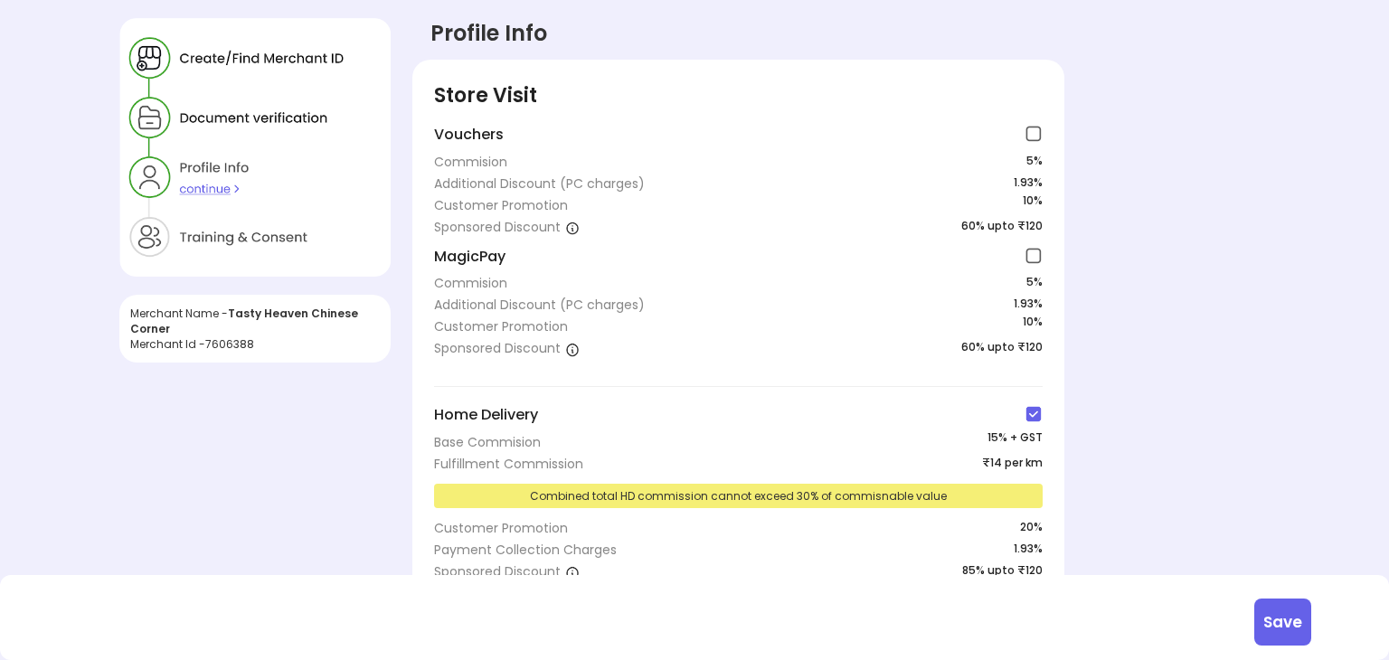
scroll to position [48, 0]
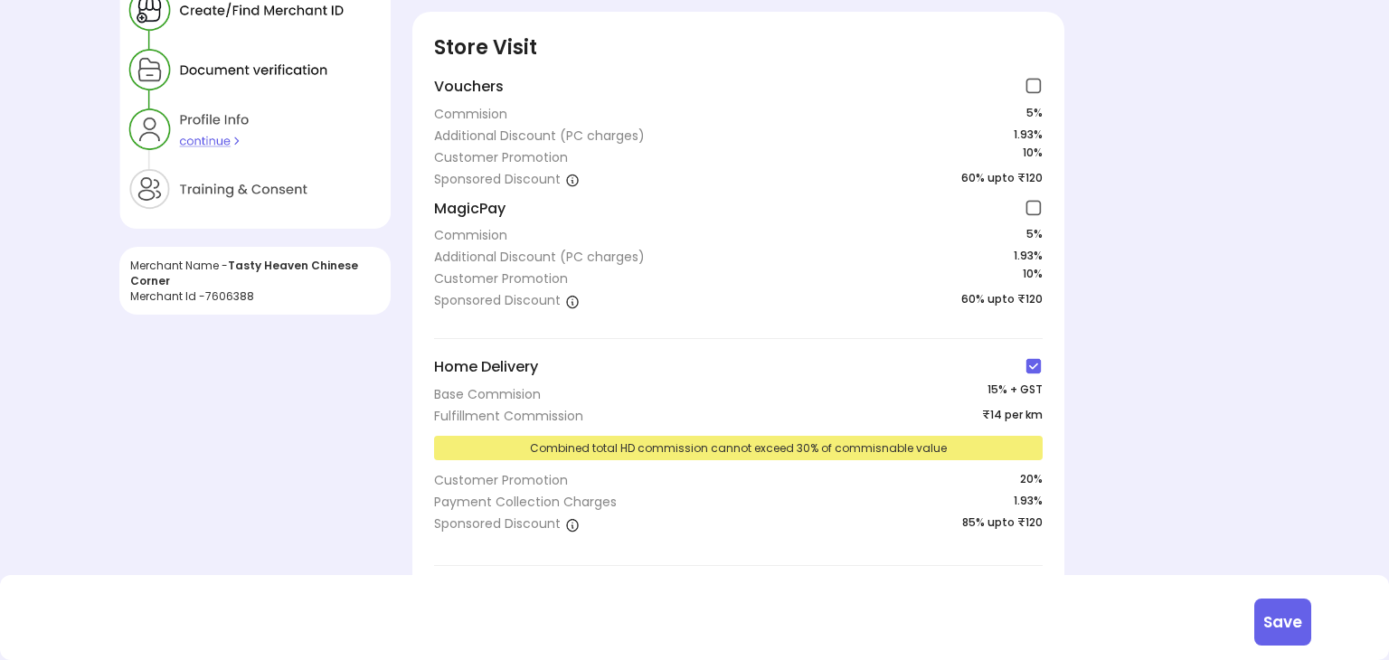
click at [1205, 506] on div "Merchant Name - Tasty Heaven Chinese Corner Merchant Id - 7606388 Profile Info …" at bounding box center [694, 469] width 1150 height 998
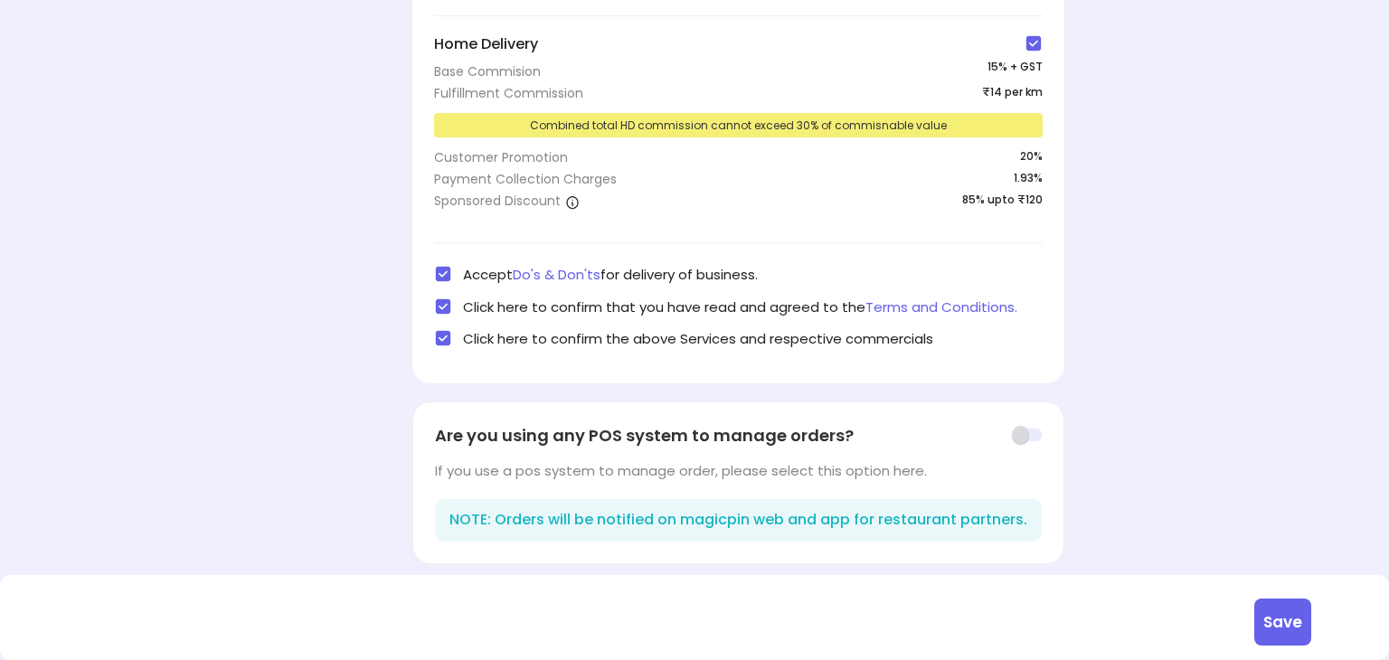
scroll to position [373, 0]
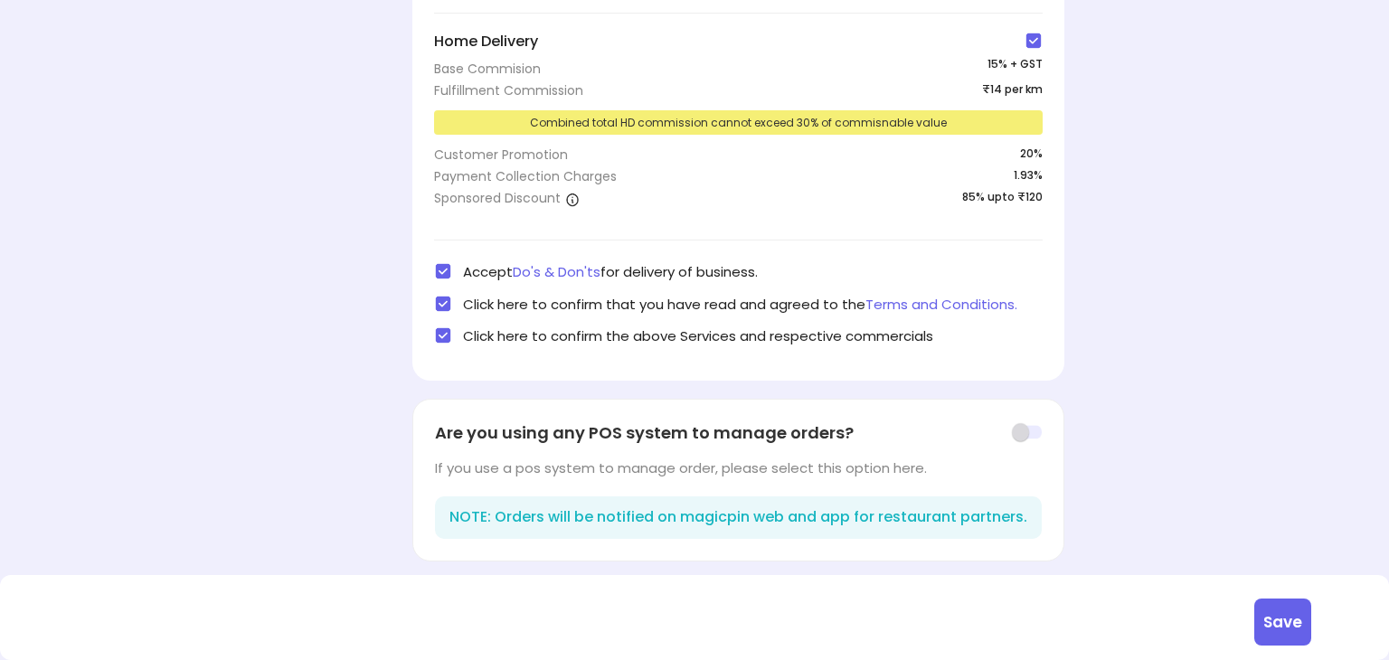
click at [1273, 618] on button "Save" at bounding box center [1282, 622] width 57 height 47
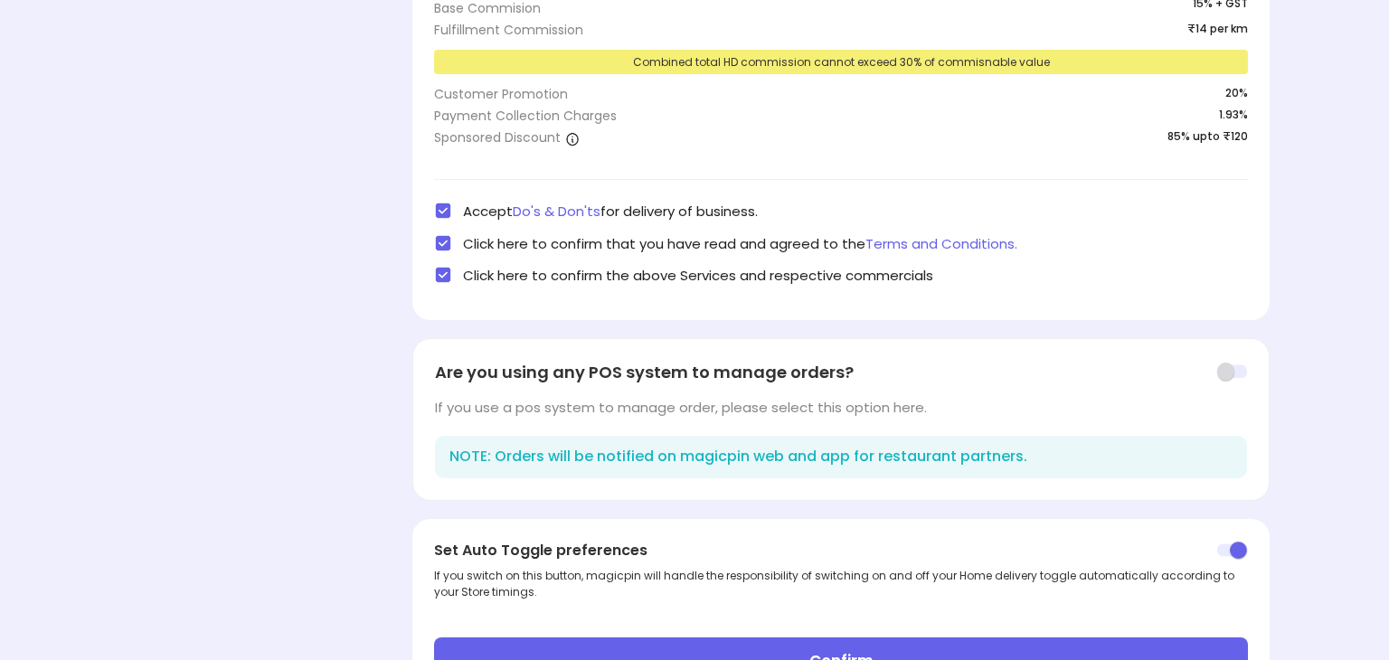
scroll to position [446, 0]
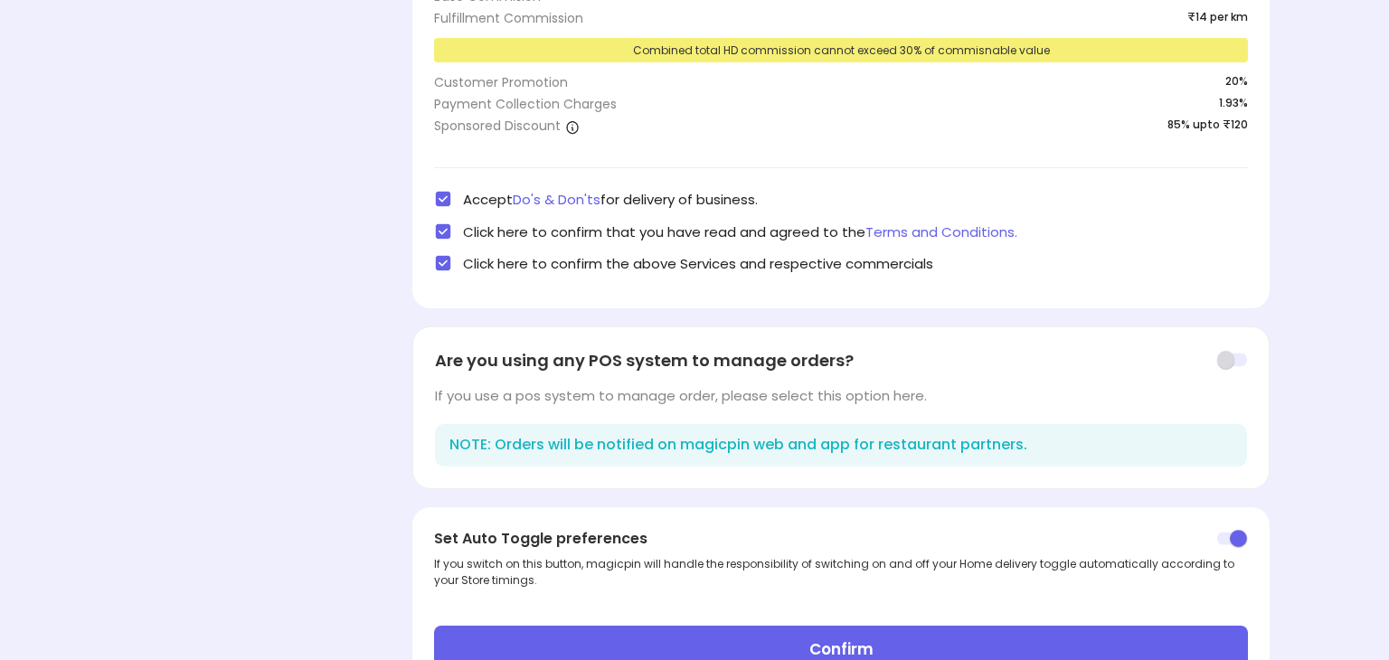
click at [1073, 637] on button "Confirm" at bounding box center [841, 649] width 814 height 47
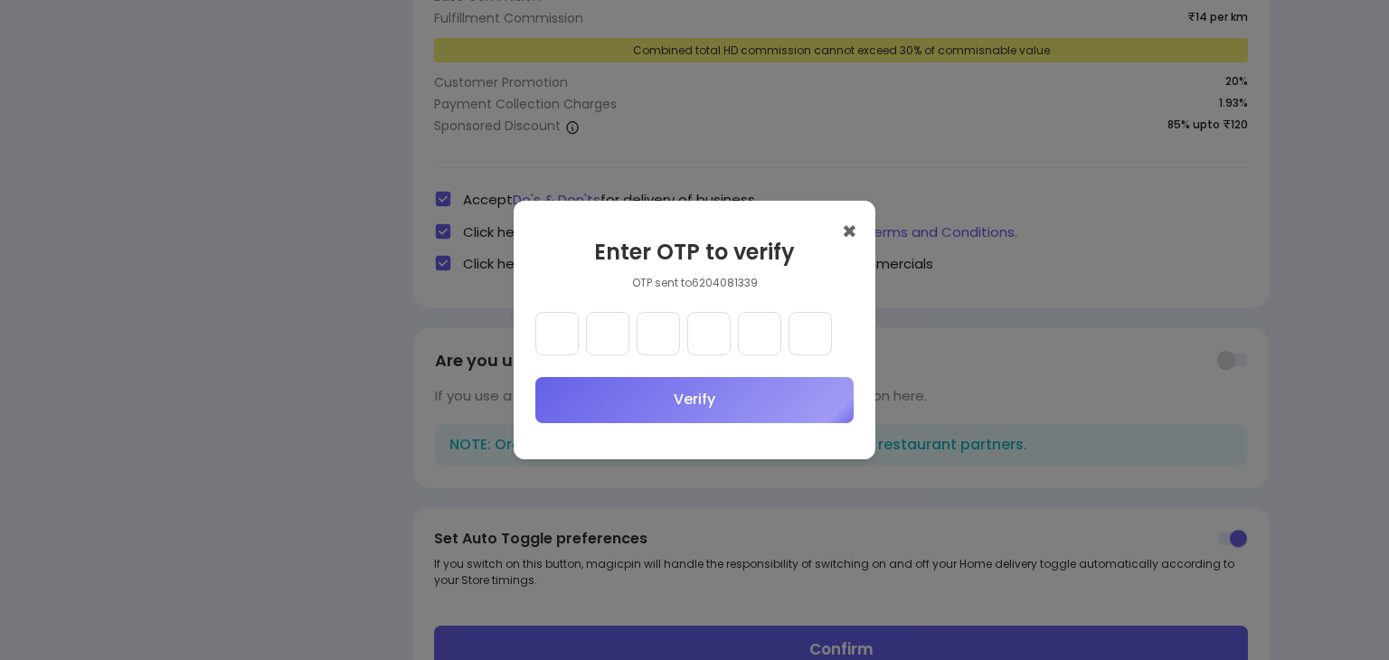
click at [565, 345] on input "text" at bounding box center [556, 333] width 43 height 43
type input "*"
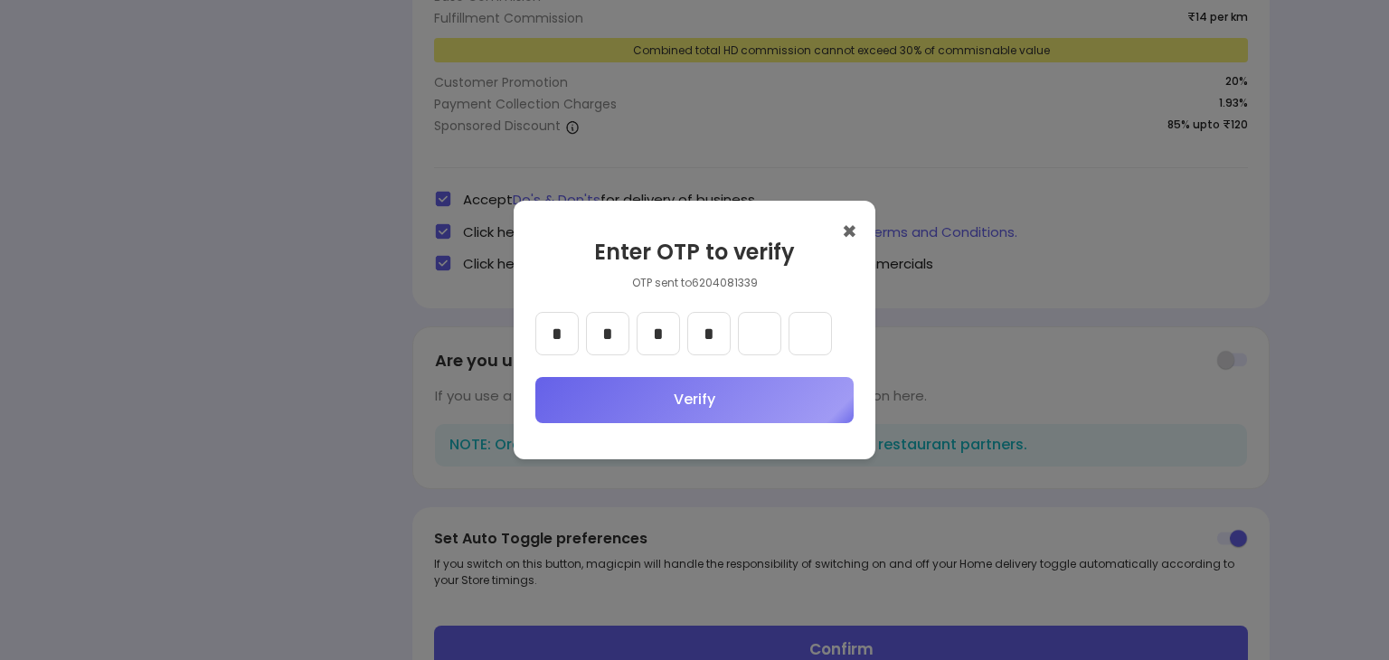
type input "*"
click at [609, 392] on button "Verify" at bounding box center [694, 400] width 318 height 46
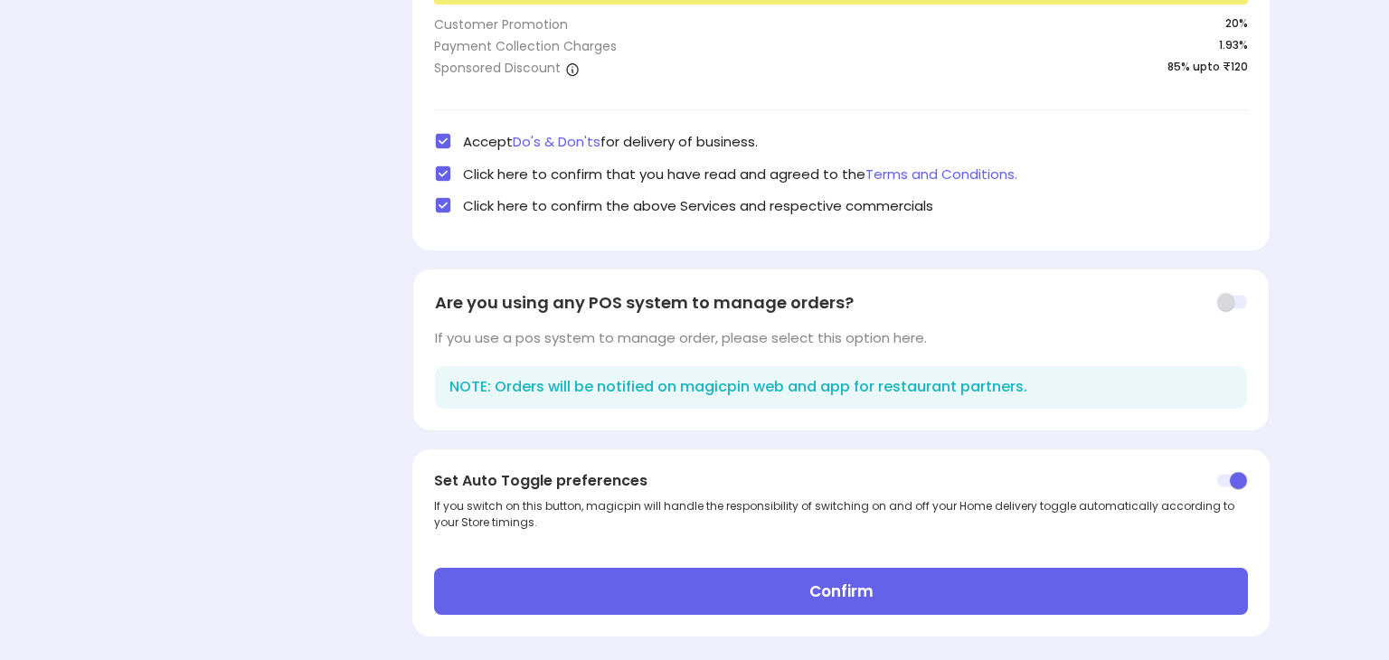
scroll to position [515, 0]
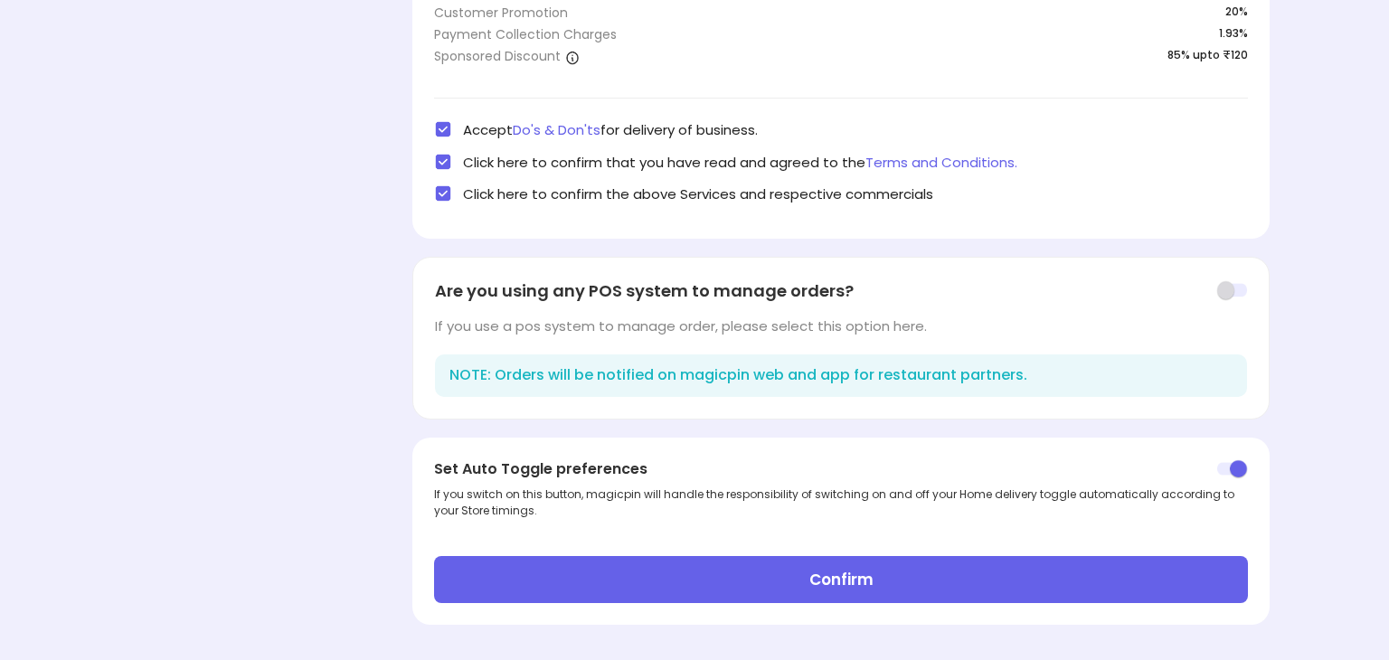
click at [662, 572] on button "Confirm" at bounding box center [841, 579] width 814 height 47
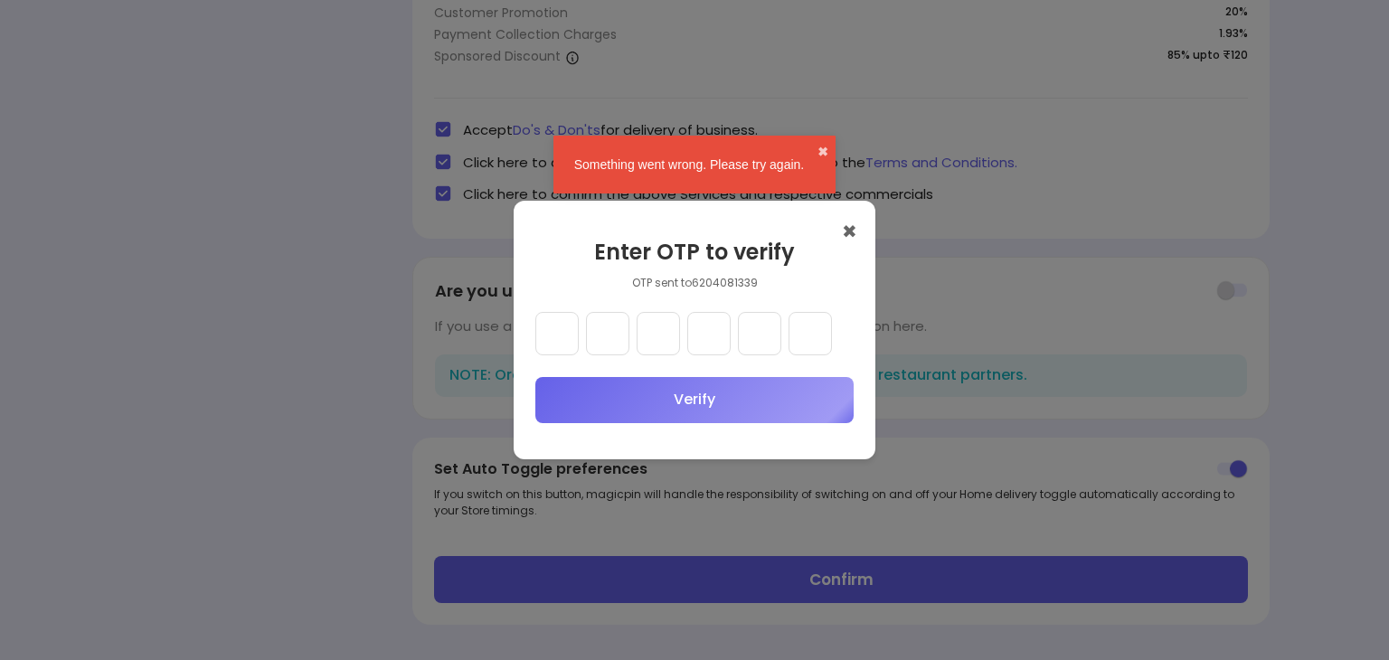
click at [547, 336] on input "text" at bounding box center [556, 333] width 43 height 43
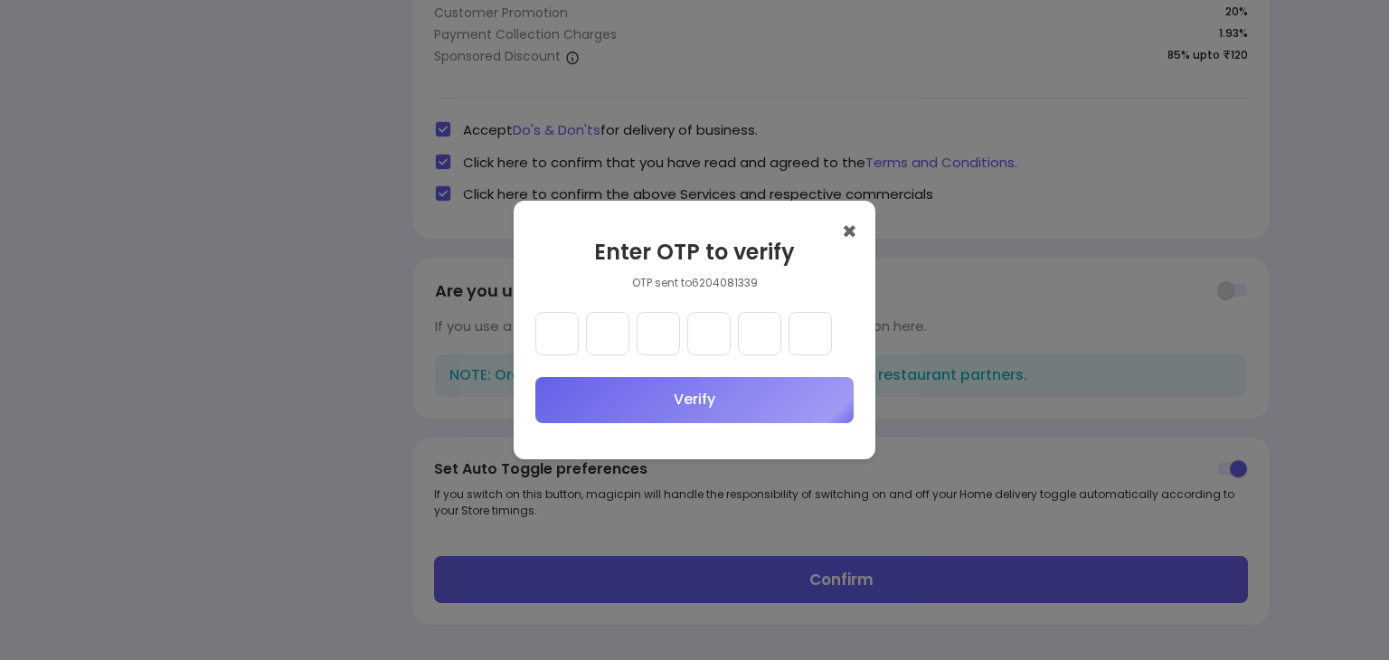
type input "*"
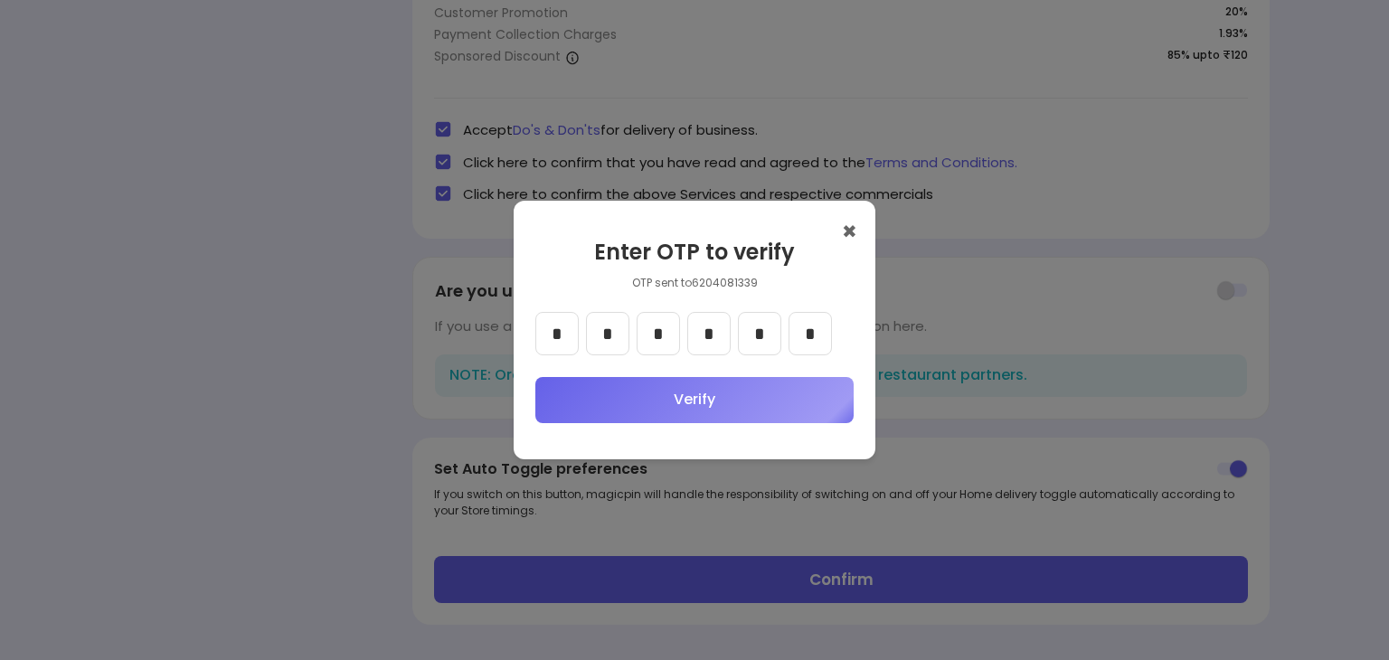
type input "*"
click at [698, 401] on button "Verify" at bounding box center [694, 400] width 318 height 46
click at [675, 393] on button "Verify" at bounding box center [694, 400] width 318 height 46
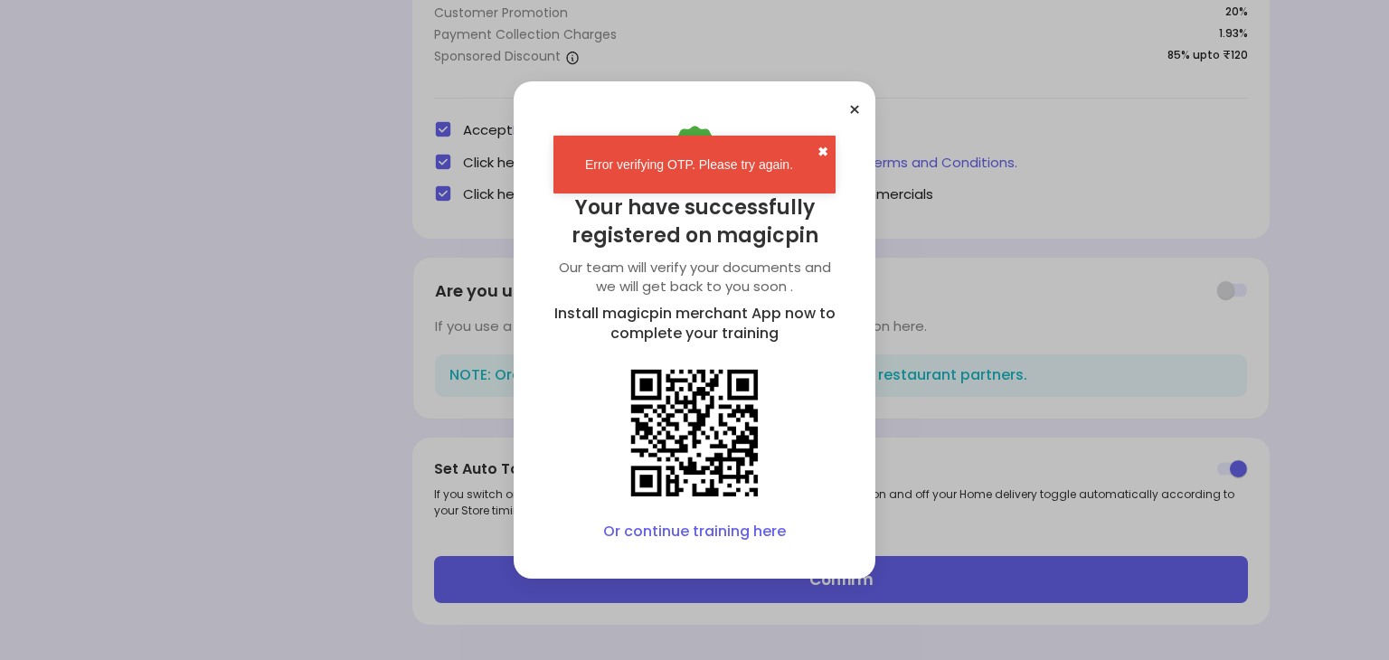
click at [820, 150] on button "✖" at bounding box center [822, 152] width 11 height 18
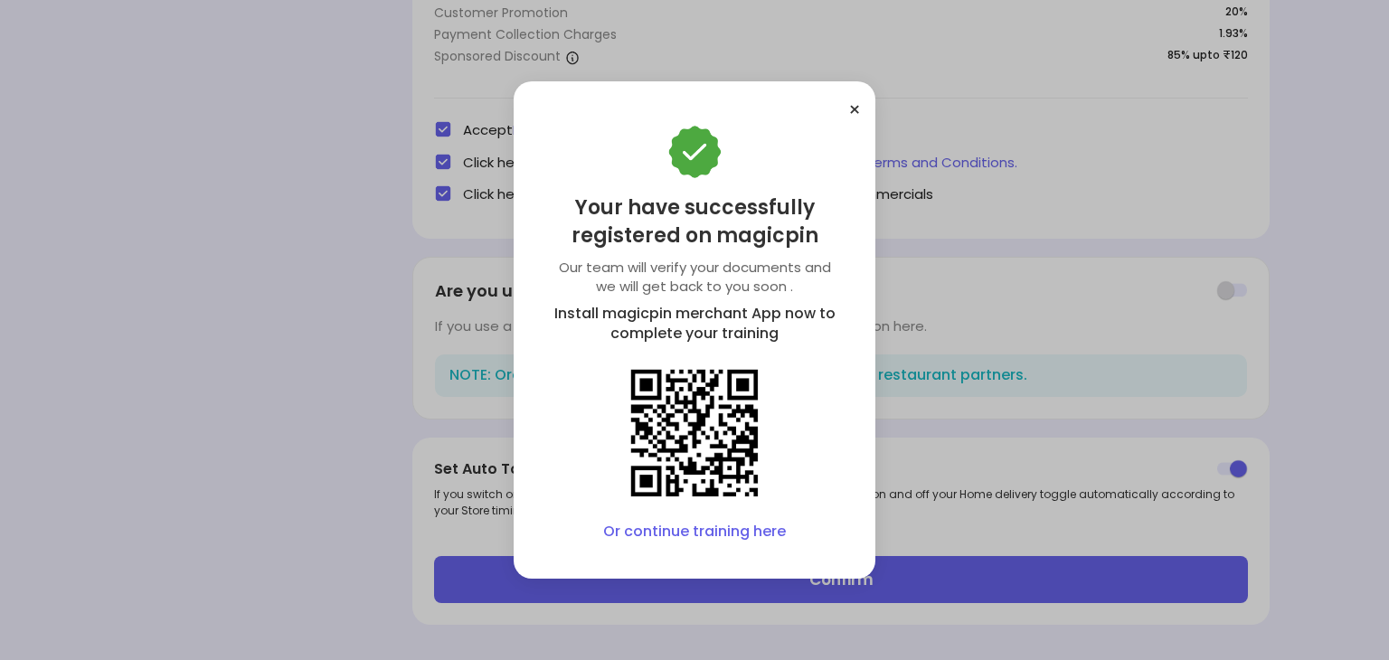
click at [688, 536] on link "Or continue training here" at bounding box center [694, 532] width 183 height 21
